Goal: Find specific page/section

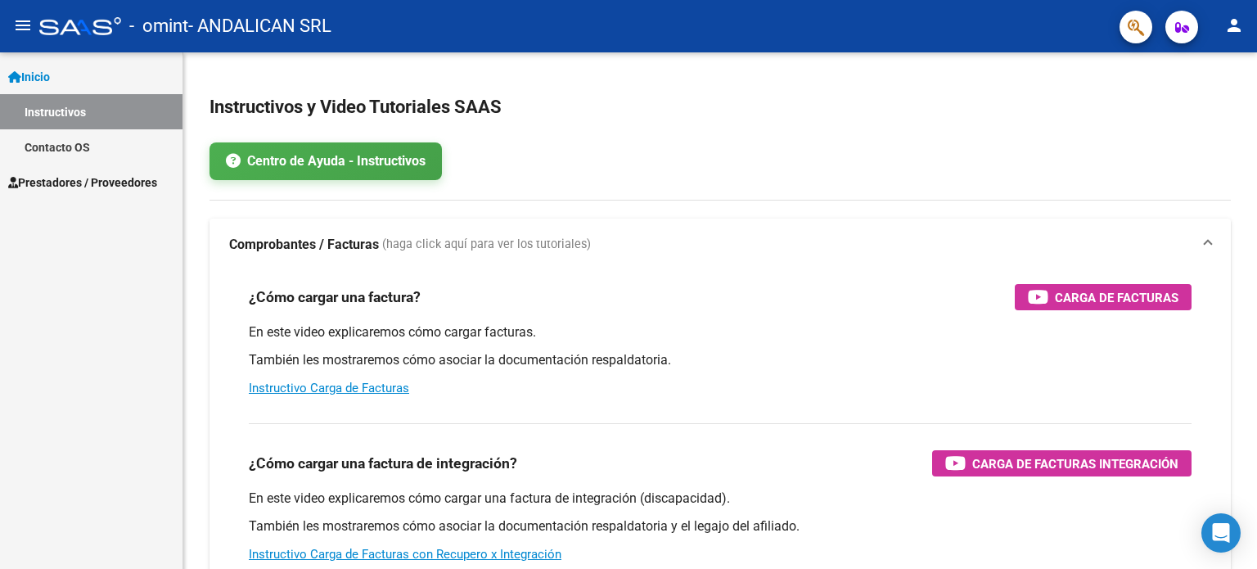
click at [95, 107] on link "Instructivos" at bounding box center [91, 111] width 183 height 35
click at [98, 142] on link "Contacto OS" at bounding box center [91, 146] width 183 height 35
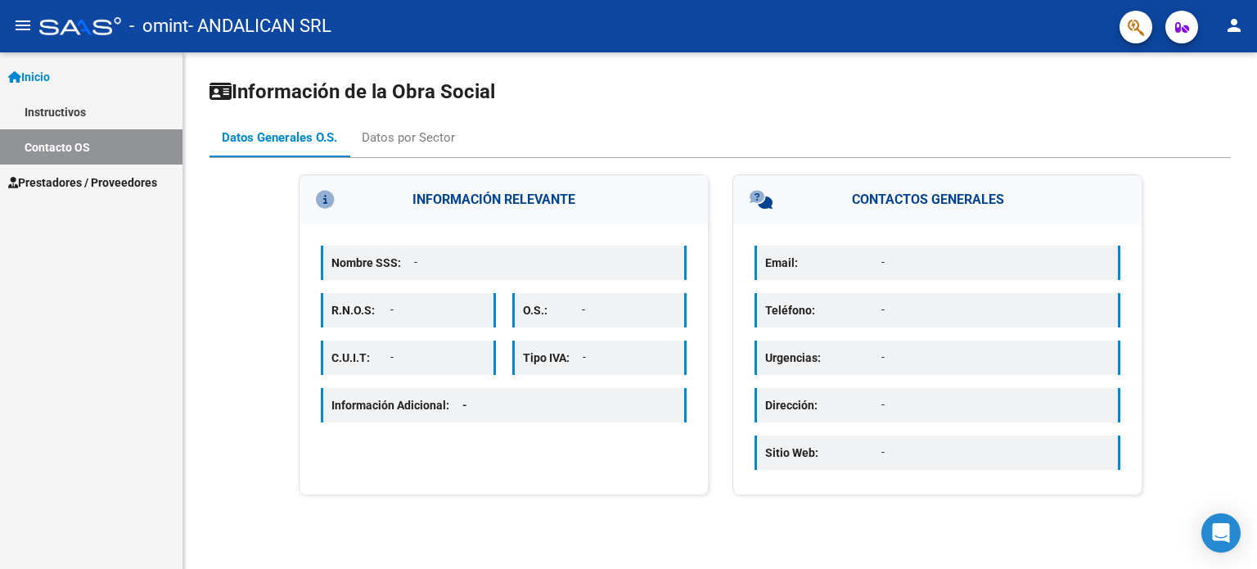
click at [145, 176] on span "Prestadores / Proveedores" at bounding box center [82, 183] width 149 height 18
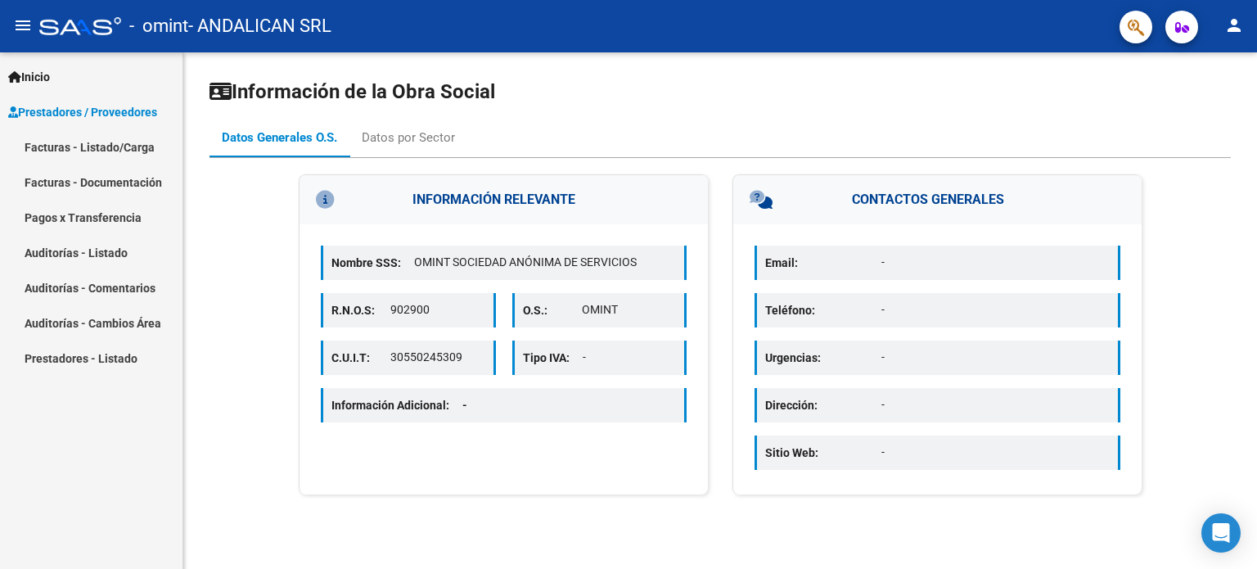
click at [109, 183] on link "Facturas - Documentación" at bounding box center [91, 182] width 183 height 35
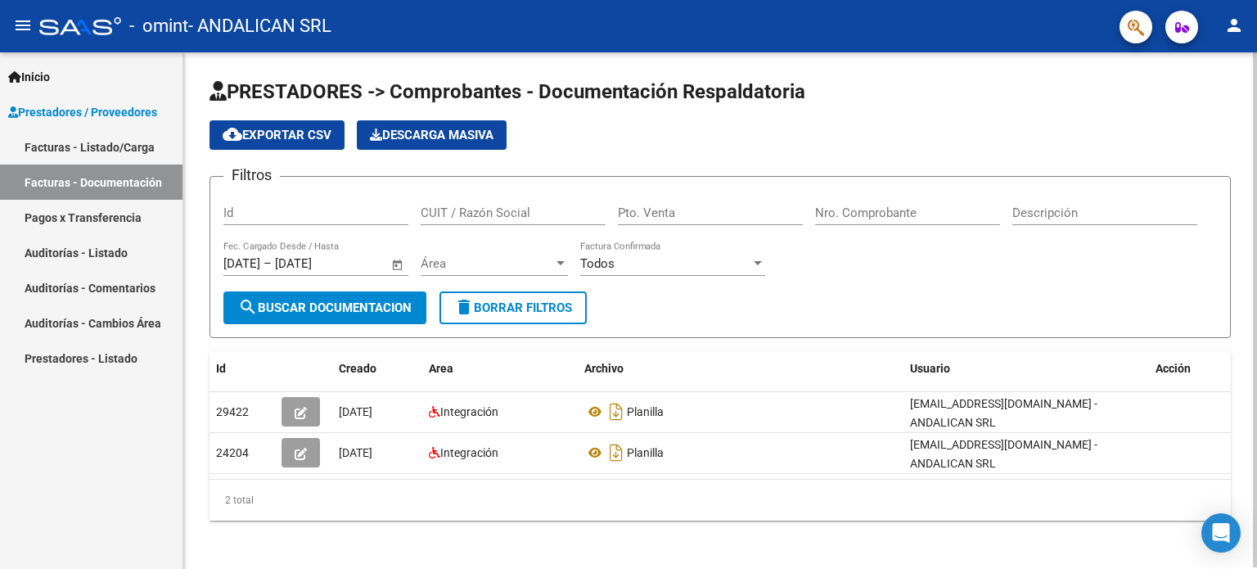
click at [282, 306] on span "search Buscar Documentacion" at bounding box center [325, 307] width 174 height 15
